Goal: Find specific fact: Find specific fact

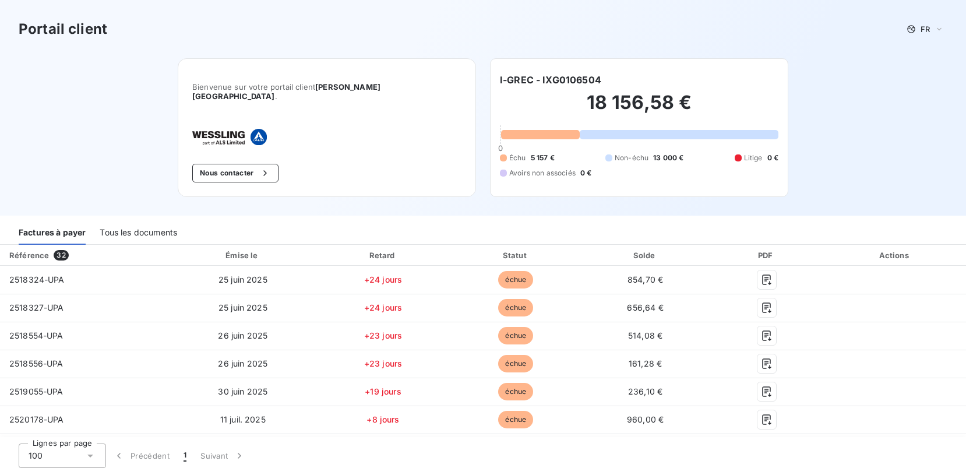
click at [154, 225] on div "Tous les documents" at bounding box center [138, 232] width 77 height 24
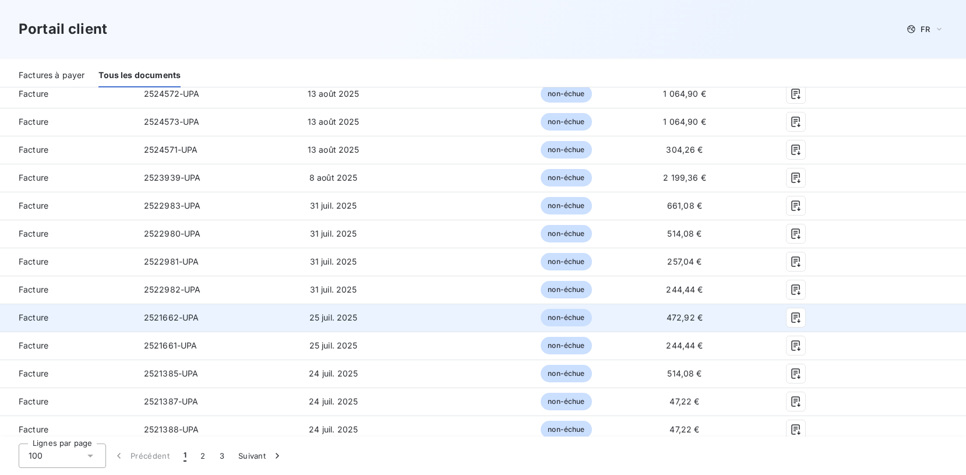
scroll to position [187, 0]
click at [163, 311] on span "2522982-UPA" at bounding box center [172, 316] width 57 height 10
copy span "2522982"
click at [679, 311] on span "244,44 €" at bounding box center [684, 316] width 37 height 10
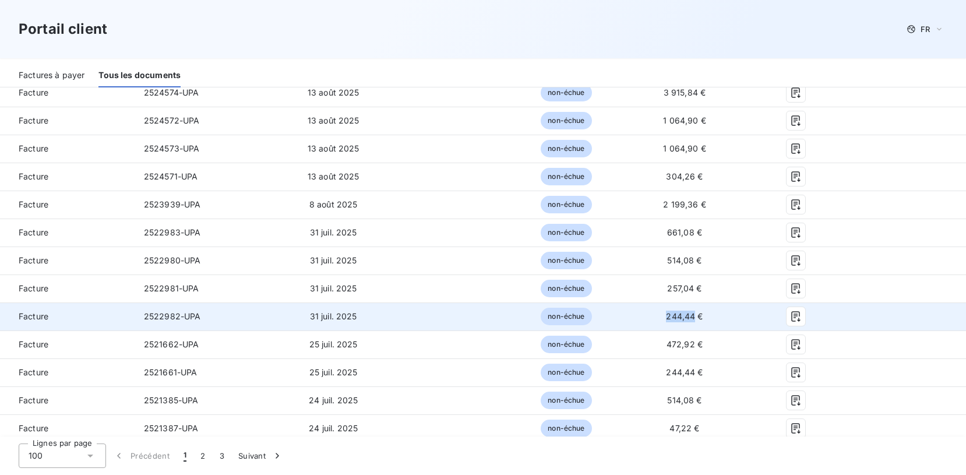
click at [679, 311] on span "244,44 €" at bounding box center [684, 316] width 37 height 10
copy span "244,44"
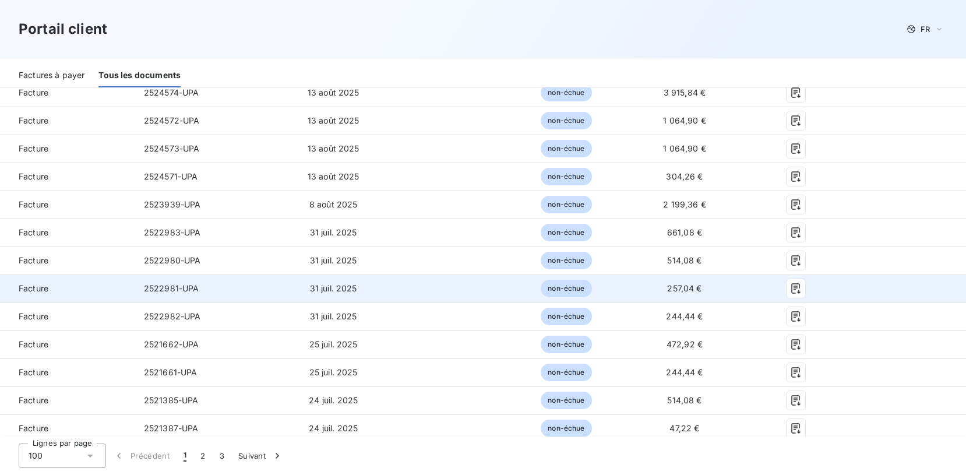
click at [675, 283] on span "257,04 €" at bounding box center [684, 288] width 34 height 10
copy span "257,04"
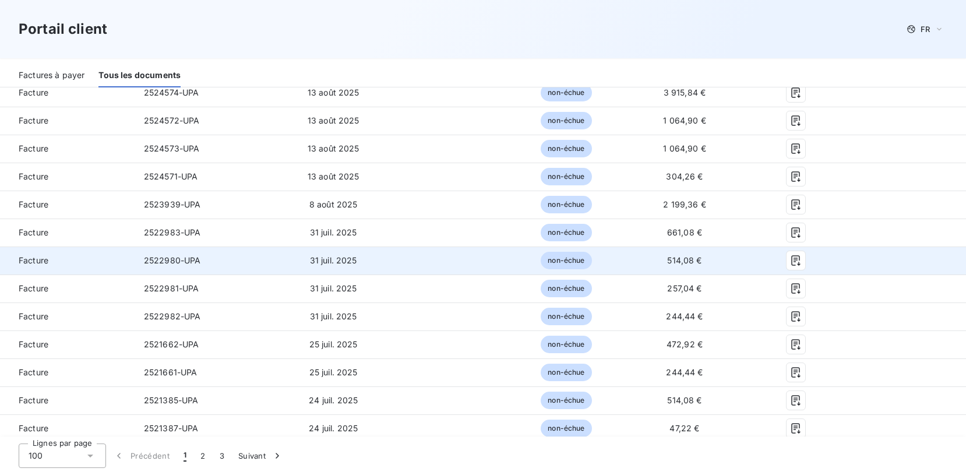
click at [671, 255] on span "514,08 €" at bounding box center [684, 260] width 34 height 10
copy span "514,08"
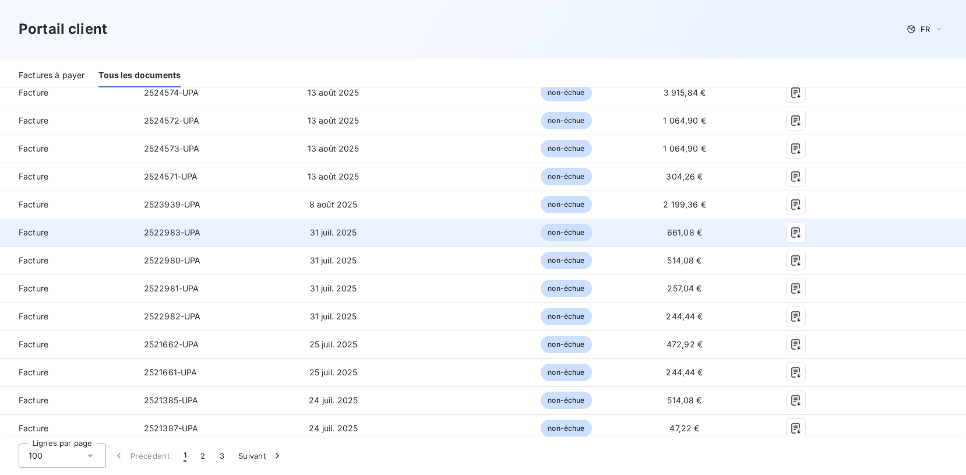
click at [675, 227] on span "661,08 €" at bounding box center [684, 232] width 35 height 10
copy span "661,08"
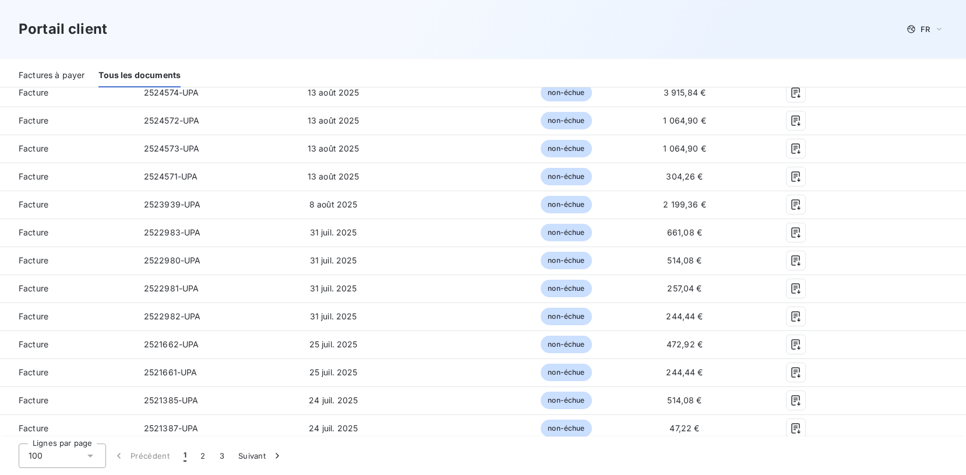
click at [753, 68] on div "Factures à payer Tous les documents" at bounding box center [483, 75] width 966 height 24
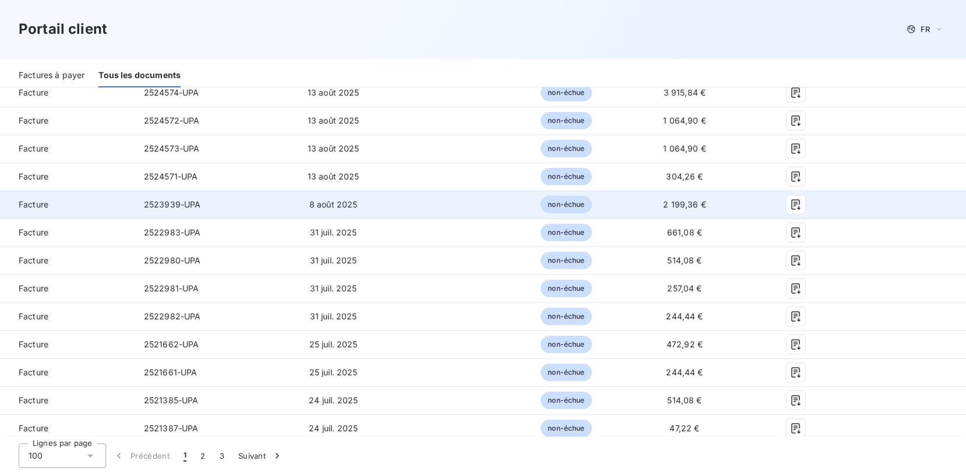
click at [160, 199] on span "2523939-UPA" at bounding box center [172, 204] width 57 height 10
copy span "2523939"
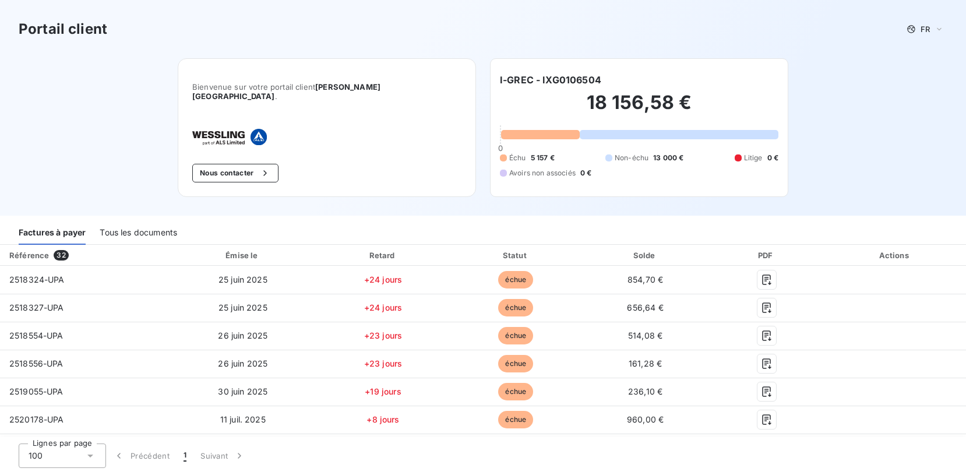
click at [167, 220] on div "Tous les documents" at bounding box center [138, 232] width 77 height 24
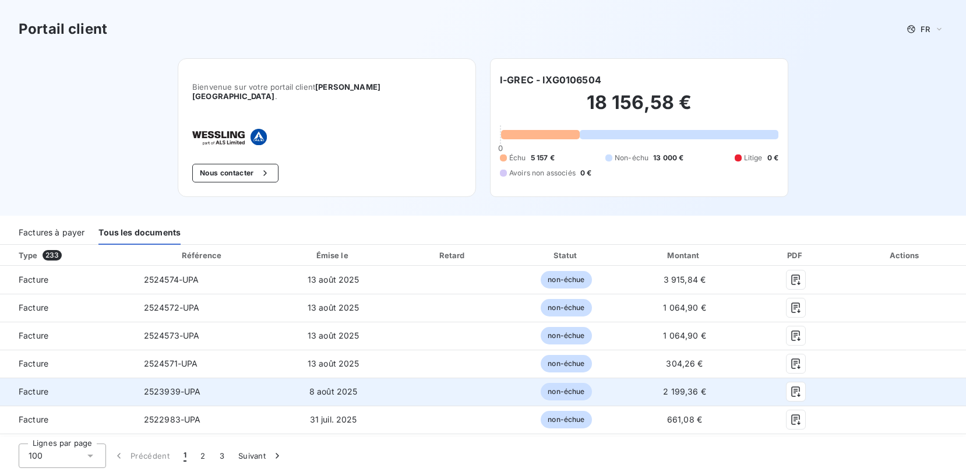
click at [679, 387] on span "2 199,36 €" at bounding box center [684, 391] width 43 height 10
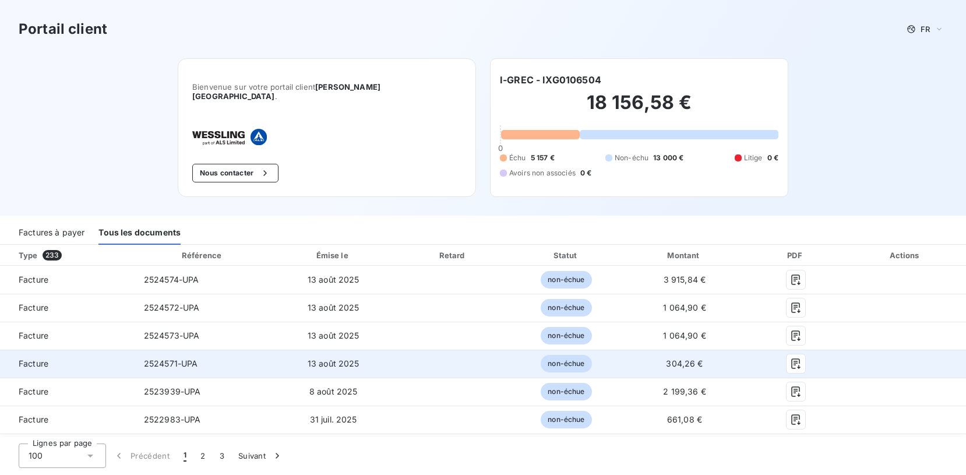
click at [676, 358] on span "304,26 €" at bounding box center [684, 363] width 37 height 10
copy span "304,26"
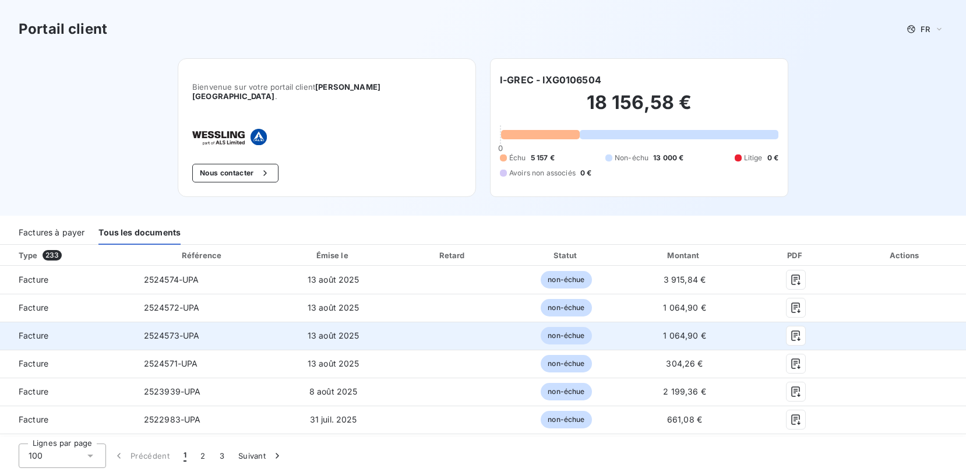
click at [166, 330] on span "2524573-UPA" at bounding box center [172, 335] width 56 height 10
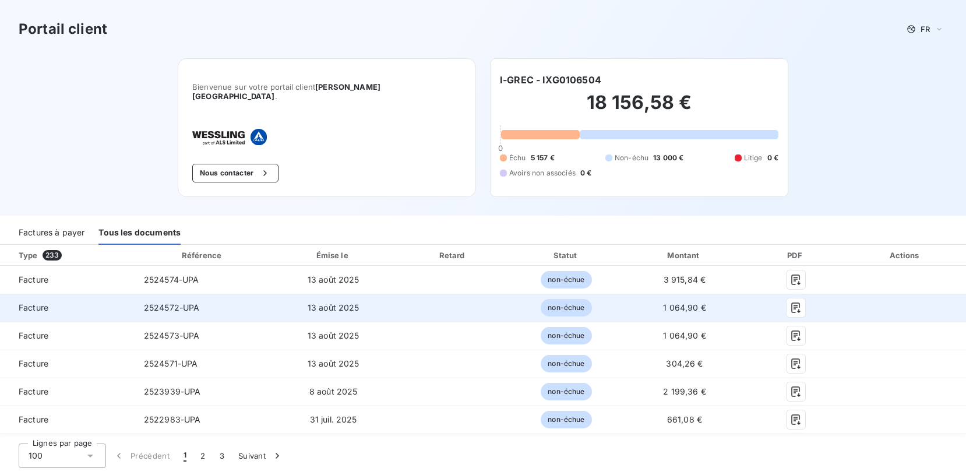
click at [167, 302] on span "2524572-UPA" at bounding box center [172, 307] width 56 height 10
copy span "2524572"
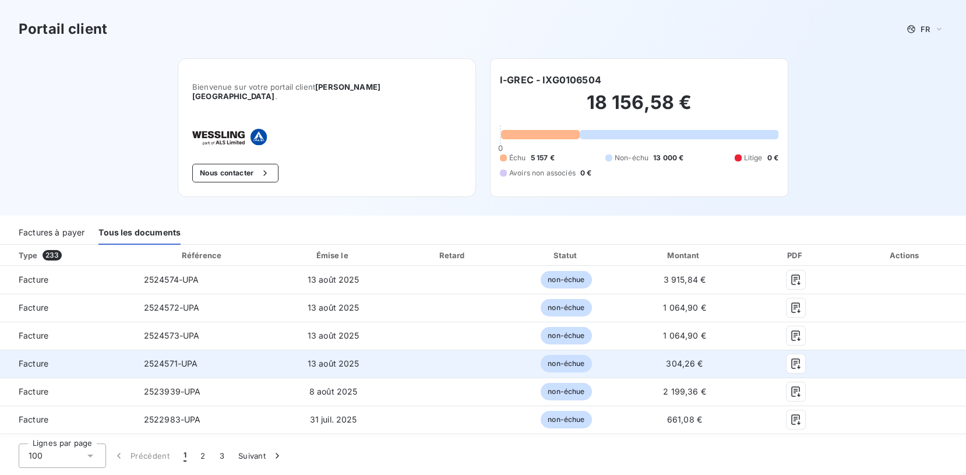
click at [160, 358] on span "2524571-UPA" at bounding box center [171, 363] width 54 height 10
copy span "2524571"
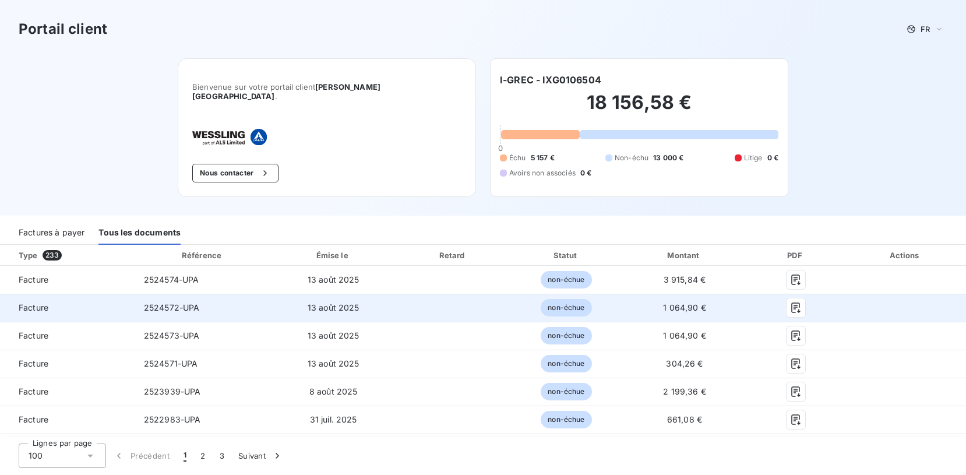
click at [668, 302] on span "1 064,90 €" at bounding box center [684, 307] width 43 height 10
copy span "064,90"
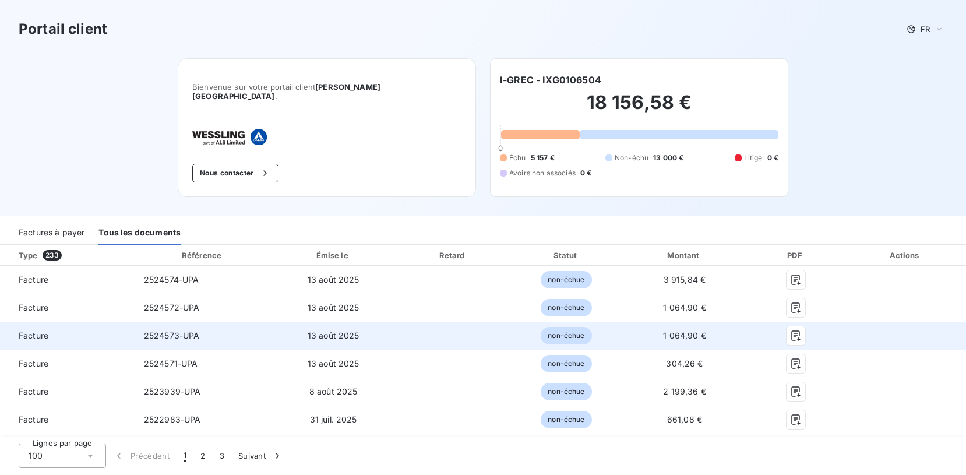
click at [165, 330] on span "2524573-UPA" at bounding box center [172, 335] width 56 height 10
click at [159, 330] on span "2524573-UPA" at bounding box center [172, 335] width 56 height 10
copy span "2524573"
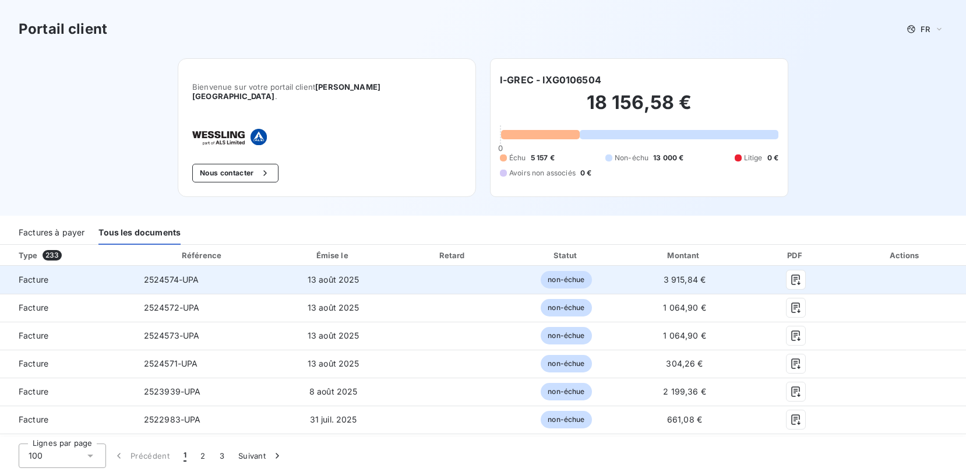
click at [164, 274] on span "2524574-UPA" at bounding box center [171, 279] width 55 height 10
copy span "2524574"
click at [672, 274] on span "3 915,84 €" at bounding box center [685, 279] width 43 height 10
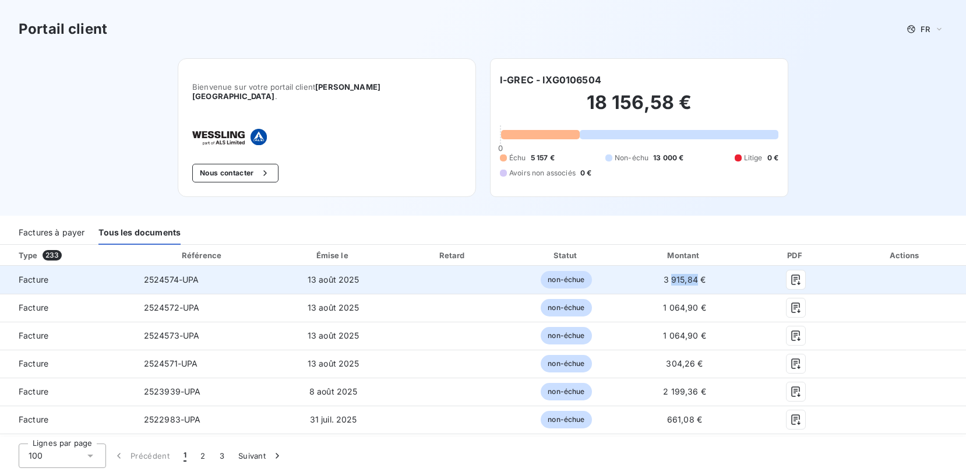
copy span "915,84"
